Goal: Browse casually: Explore the website without a specific task or goal

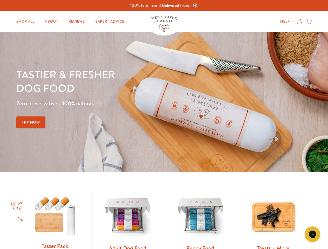
click at [164, 125] on div "Tastier & fresher dog food Zero preservatives. 100% natural. Try Now" at bounding box center [114, 102] width 197 height 69
click at [312, 234] on icon "Gorgias live chat" at bounding box center [312, 234] width 5 height 5
